Goal: Task Accomplishment & Management: Use online tool/utility

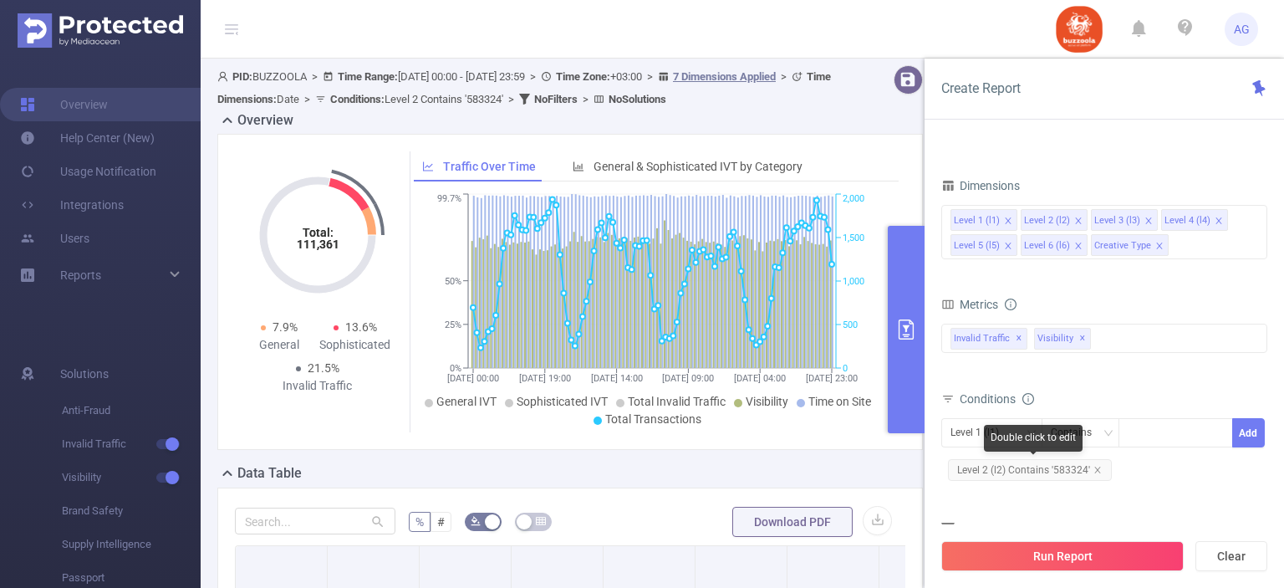
click at [1070, 470] on span "Level 2 (l2) Contains '583324'" at bounding box center [1030, 470] width 164 height 22
click at [1069, 469] on span "Level 2 (l2) Contains '583324'" at bounding box center [1030, 470] width 164 height 22
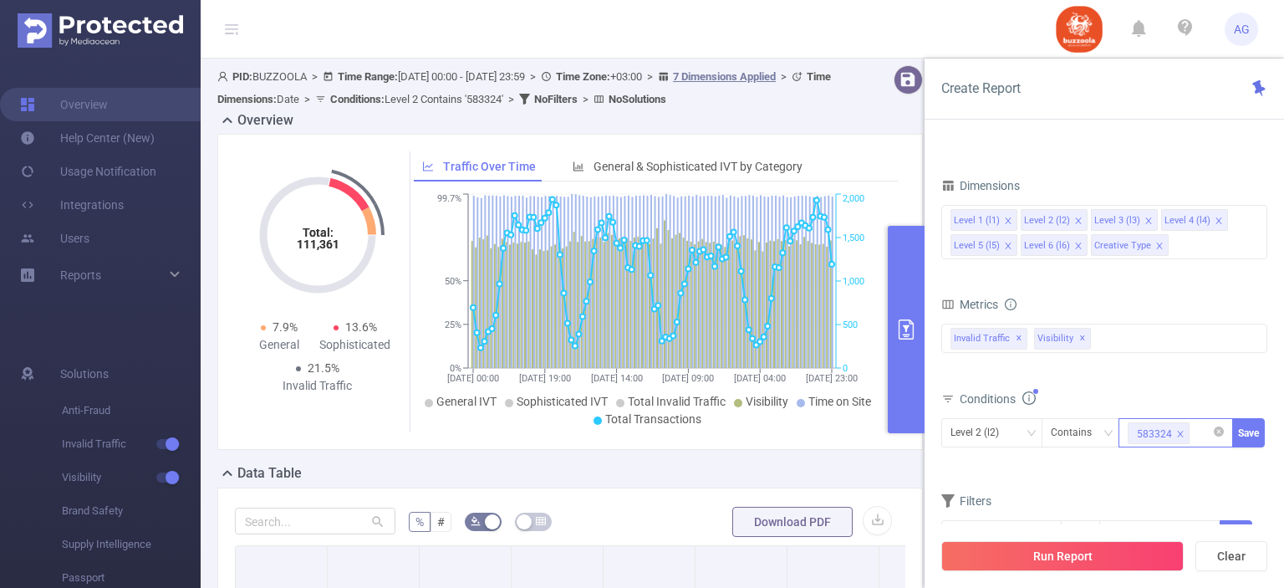
click at [1181, 430] on icon "icon: close" at bounding box center [1180, 434] width 8 height 8
click at [1167, 436] on div "583324" at bounding box center [1176, 433] width 96 height 28
paste input "590852"
type input "590852"
click at [1156, 468] on li "590852" at bounding box center [1176, 464] width 115 height 27
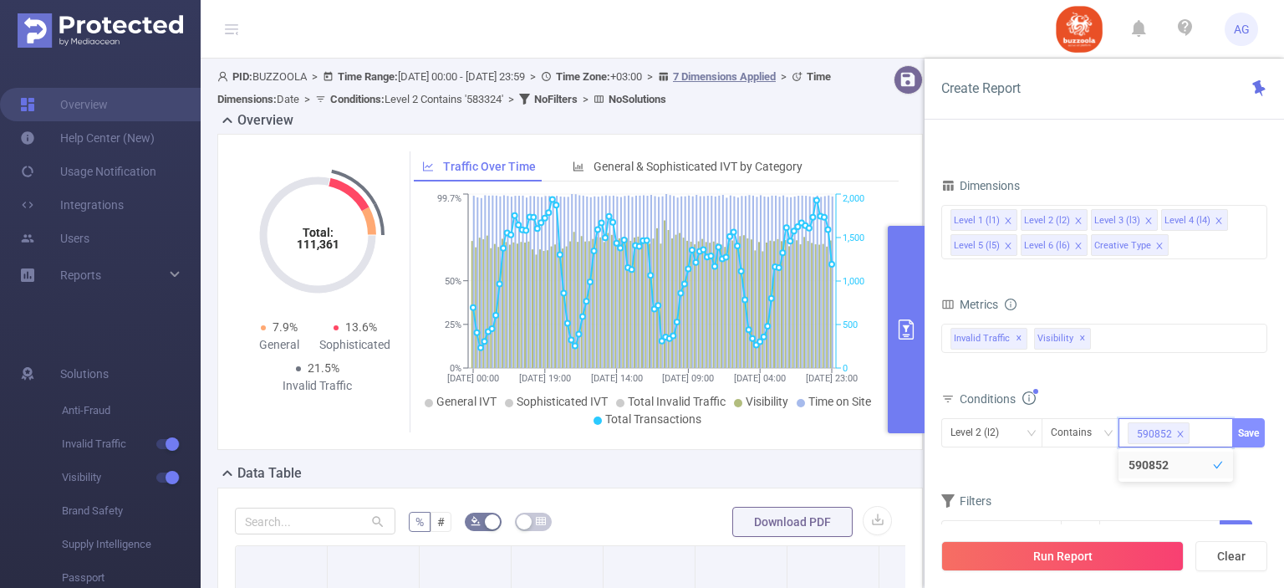
click at [1237, 431] on button "Save" at bounding box center [1248, 432] width 33 height 29
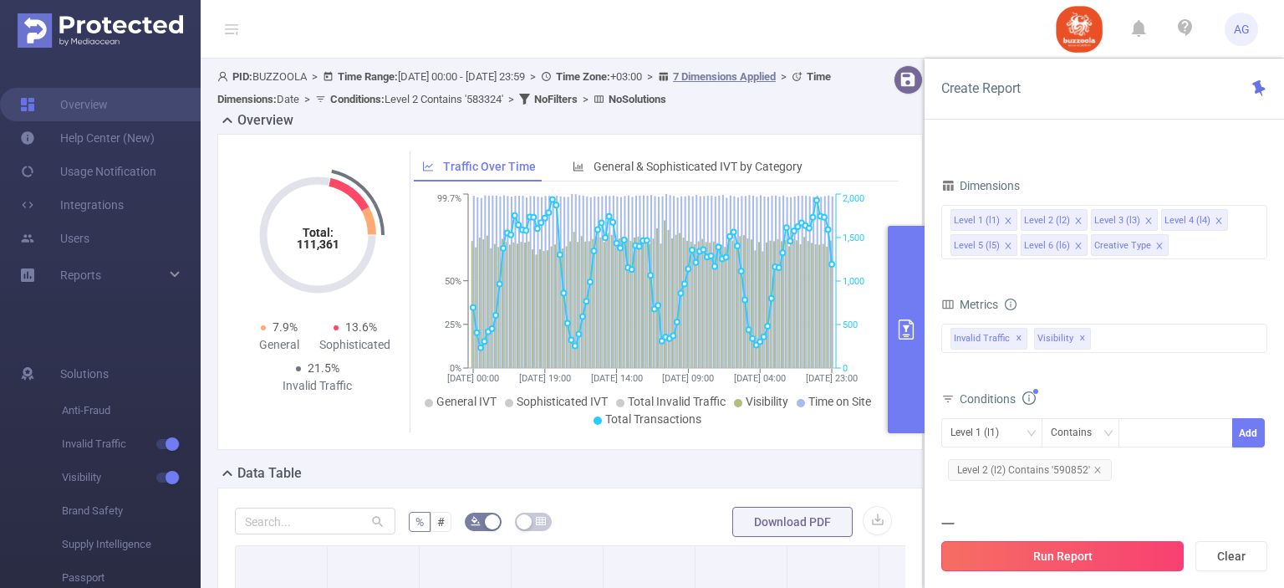
click at [1074, 550] on button "Run Report" at bounding box center [1062, 556] width 242 height 30
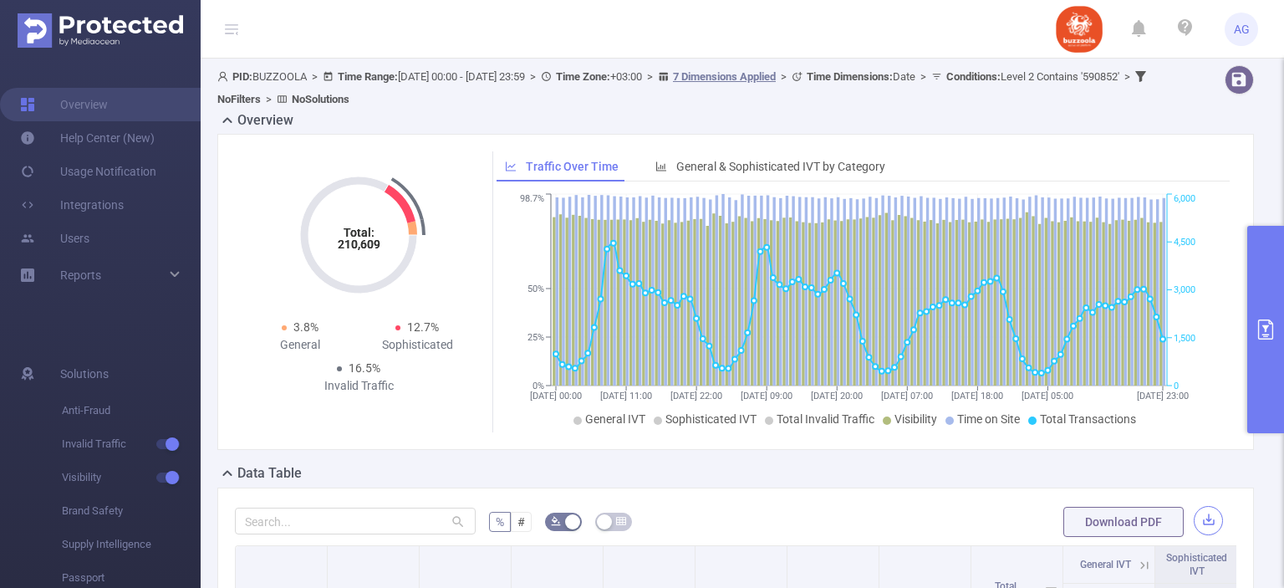
click at [1194, 510] on button "button" at bounding box center [1208, 520] width 29 height 29
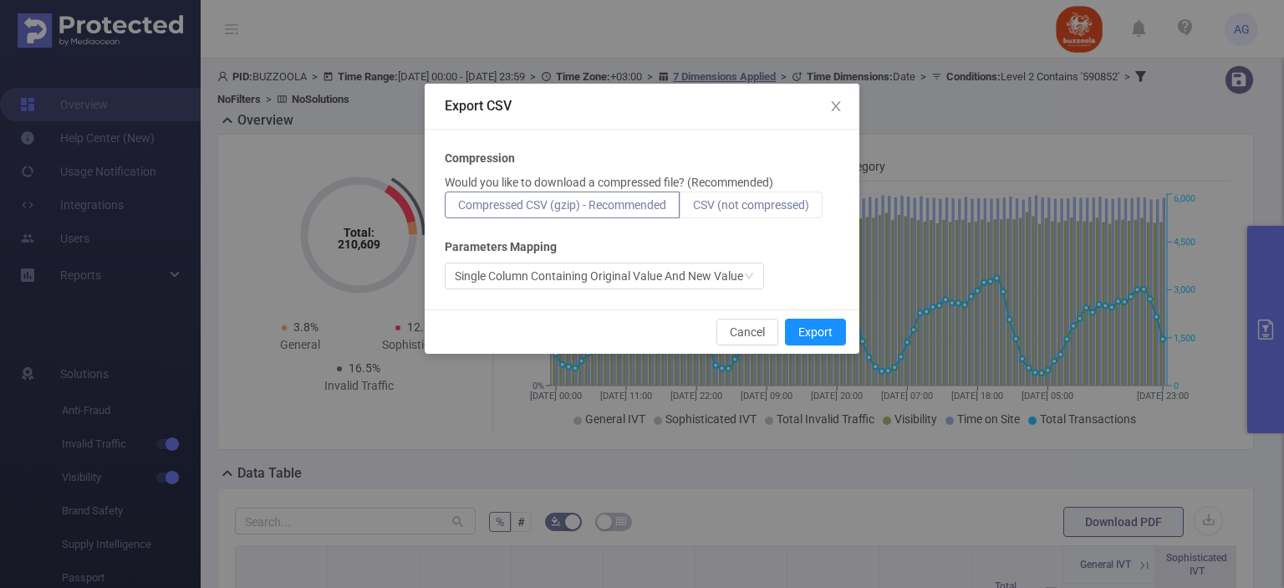
click at [732, 209] on span "CSV (not compressed)" at bounding box center [751, 204] width 116 height 13
click at [769, 194] on label "CSV (not compressed)" at bounding box center [751, 204] width 143 height 27
click at [693, 209] on input "CSV (not compressed)" at bounding box center [693, 209] width 0 height 0
click at [813, 336] on button "Export" at bounding box center [815, 332] width 61 height 27
